Goal: Information Seeking & Learning: Learn about a topic

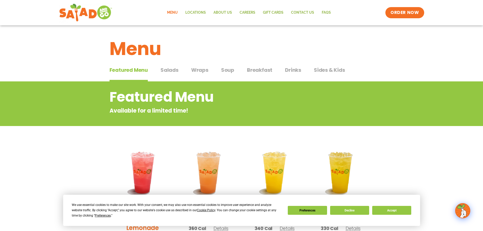
click at [171, 70] on span "Salads" at bounding box center [169, 70] width 18 height 8
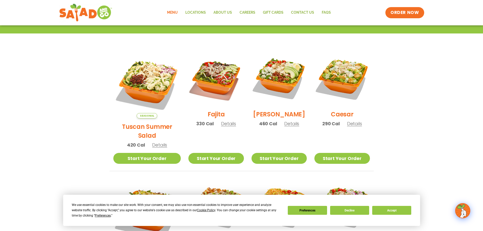
scroll to position [127, 0]
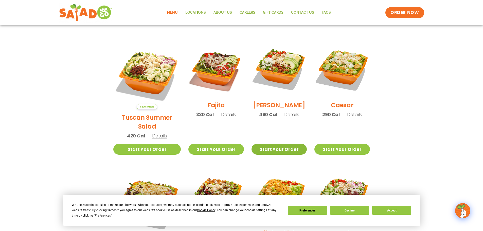
click at [277, 144] on link "Start Your Order" at bounding box center [278, 149] width 55 height 11
click at [286, 118] on span "Details" at bounding box center [291, 114] width 15 height 6
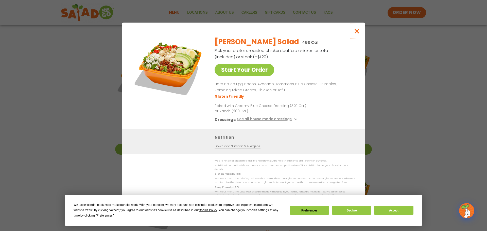
click at [357, 34] on icon "Close modal" at bounding box center [357, 30] width 6 height 5
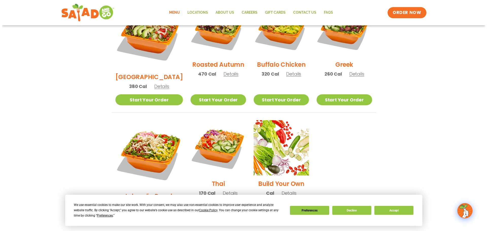
scroll to position [304, 0]
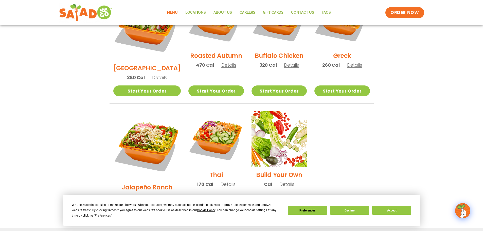
click at [153, 193] on span "Details" at bounding box center [159, 196] width 15 height 6
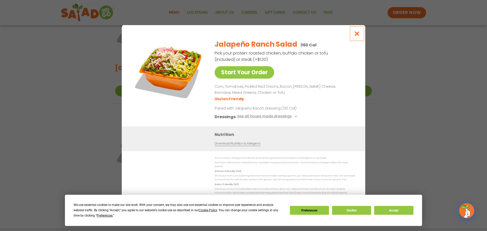
click at [356, 36] on icon "Close modal" at bounding box center [357, 33] width 6 height 5
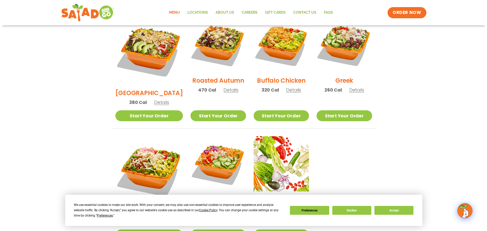
scroll to position [279, 0]
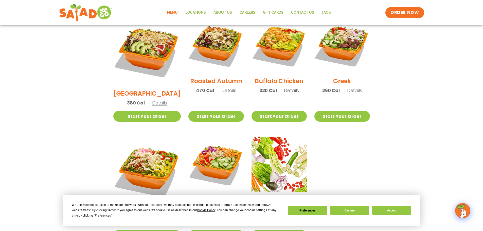
click at [289, 87] on span "Details" at bounding box center [291, 90] width 15 height 6
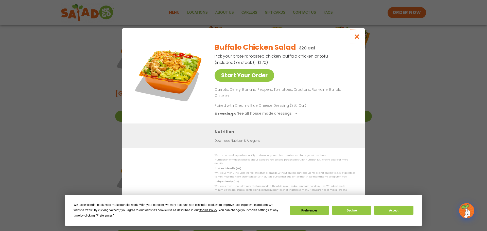
click at [355, 39] on icon "Close modal" at bounding box center [357, 36] width 6 height 5
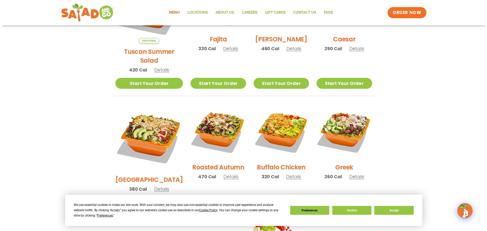
scroll to position [192, 0]
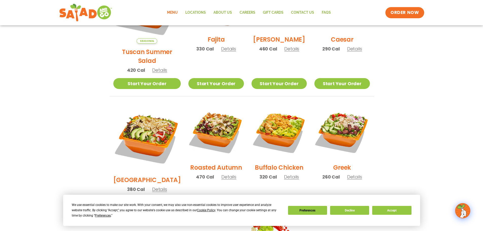
click at [291, 52] on span "Details" at bounding box center [291, 49] width 15 height 6
